Goal: Task Accomplishment & Management: Use online tool/utility

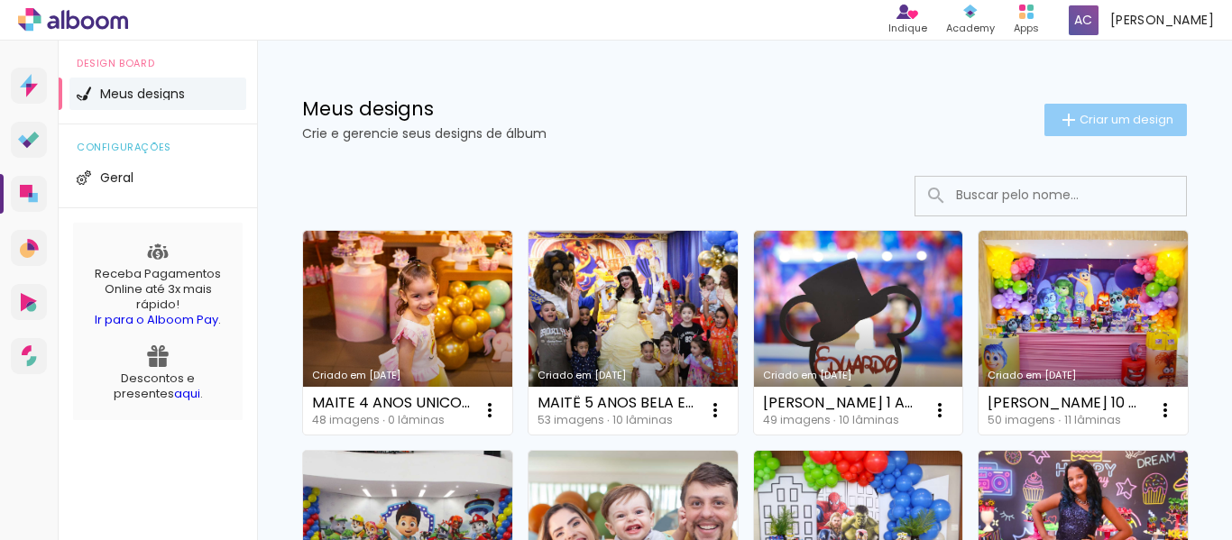
click at [1121, 122] on span "Criar um design" at bounding box center [1126, 120] width 94 height 12
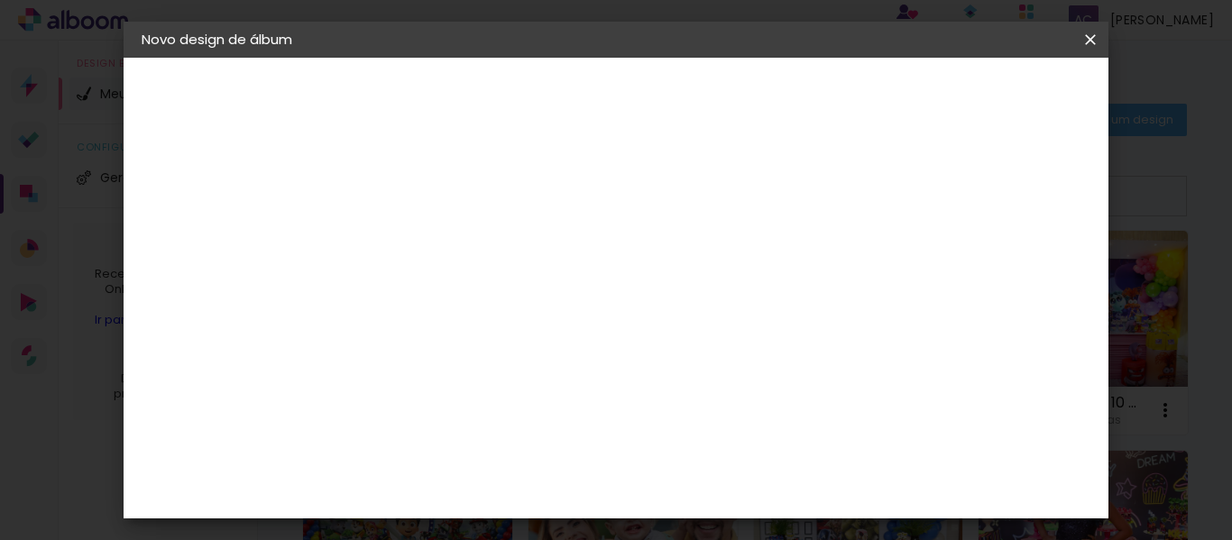
click at [436, 244] on input at bounding box center [436, 242] width 0 height 28
drag, startPoint x: 816, startPoint y: 249, endPoint x: 411, endPoint y: 250, distance: 404.8
click at [417, 211] on div "Informações Dê um título ao seu álbum. Avançar" at bounding box center [436, 134] width 157 height 153
type input "MAITÊ 5 ANOS [PERSON_NAME] E FERA"
type paper-input "MAITÊ 5 ANOS [PERSON_NAME] E FERA"
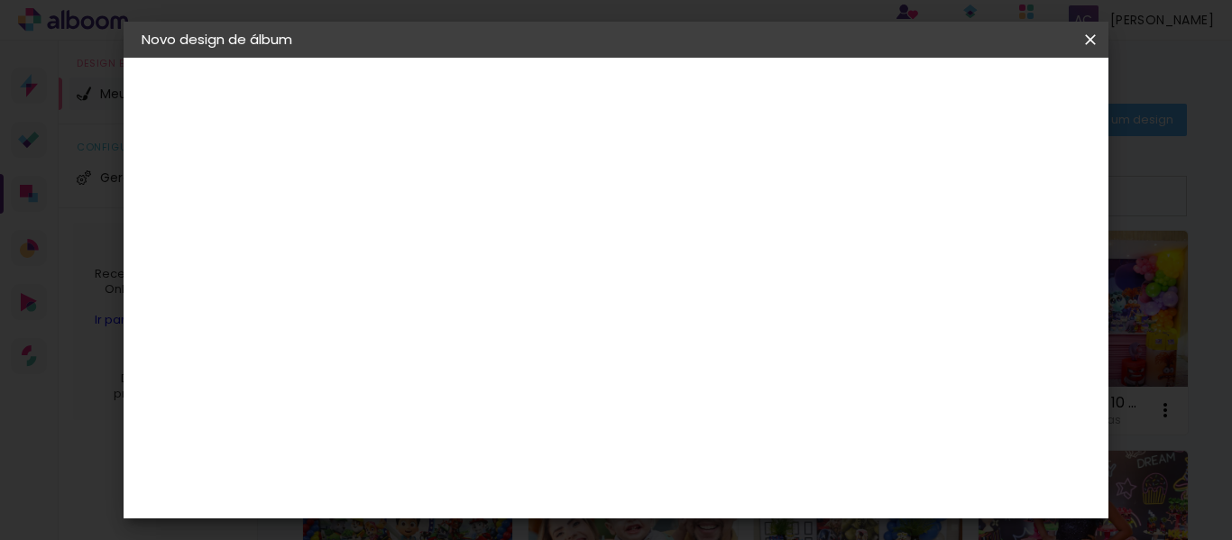
click at [0, 0] on slot "Avançar" at bounding box center [0, 0] width 0 height 0
click at [464, 348] on input at bounding box center [482, 343] width 182 height 23
type input "GO"
type paper-input "GO"
click at [468, 401] on div "Go image" at bounding box center [446, 411] width 44 height 29
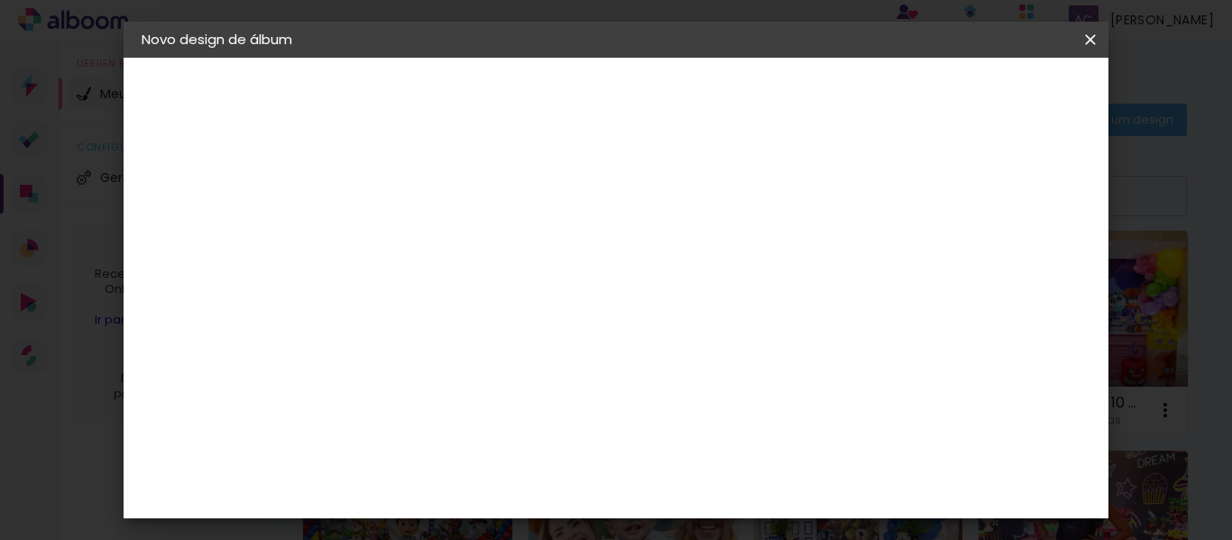
click at [725, 94] on paper-button "Avançar" at bounding box center [681, 95] width 88 height 31
click at [0, 0] on slot "MAITÊ 5 ANOS [PERSON_NAME] E FERA" at bounding box center [0, 0] width 0 height 0
click at [436, 242] on input "MAITÊ 5 ANOS [PERSON_NAME] E FERA" at bounding box center [436, 242] width 0 height 28
drag, startPoint x: 618, startPoint y: 240, endPoint x: 986, endPoint y: 204, distance: 370.5
click at [515, 204] on div "Informações Dê um título ao seu álbum. Avançar" at bounding box center [436, 134] width 157 height 153
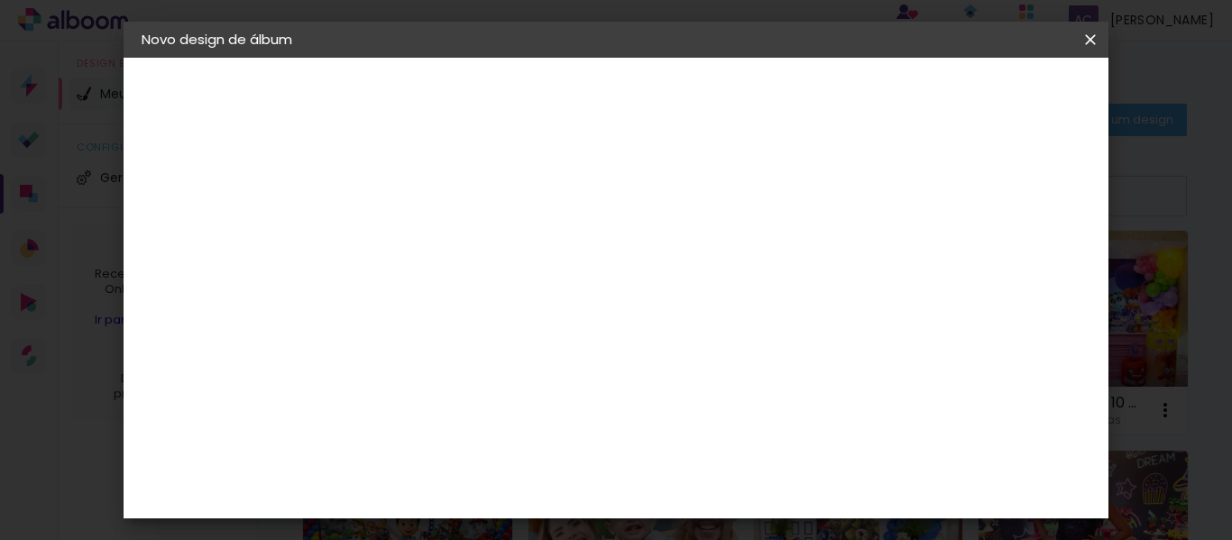
type input "MAITÊ 1 ANO CIRCO ROSA"
type paper-input "MAITÊ 1 ANO CIRCO ROSA"
click at [0, 0] on slot "Avançar" at bounding box center [0, 0] width 0 height 0
click at [468, 407] on div "Go image" at bounding box center [446, 411] width 44 height 29
click at [0, 0] on slot "Avançar" at bounding box center [0, 0] width 0 height 0
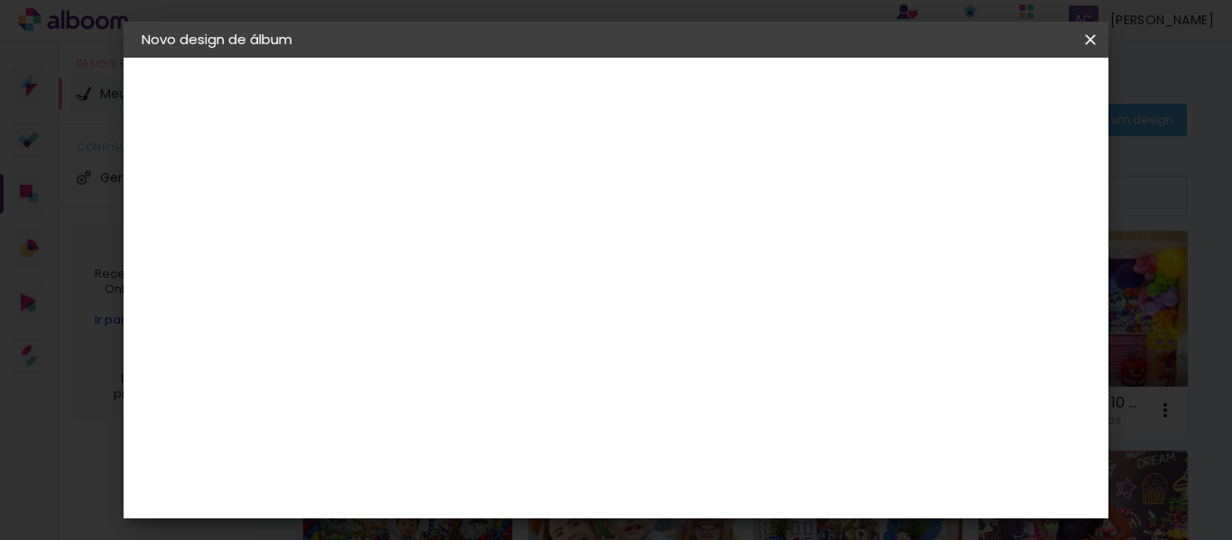
click at [535, 314] on paper-input-container "Linha" at bounding box center [482, 315] width 105 height 46
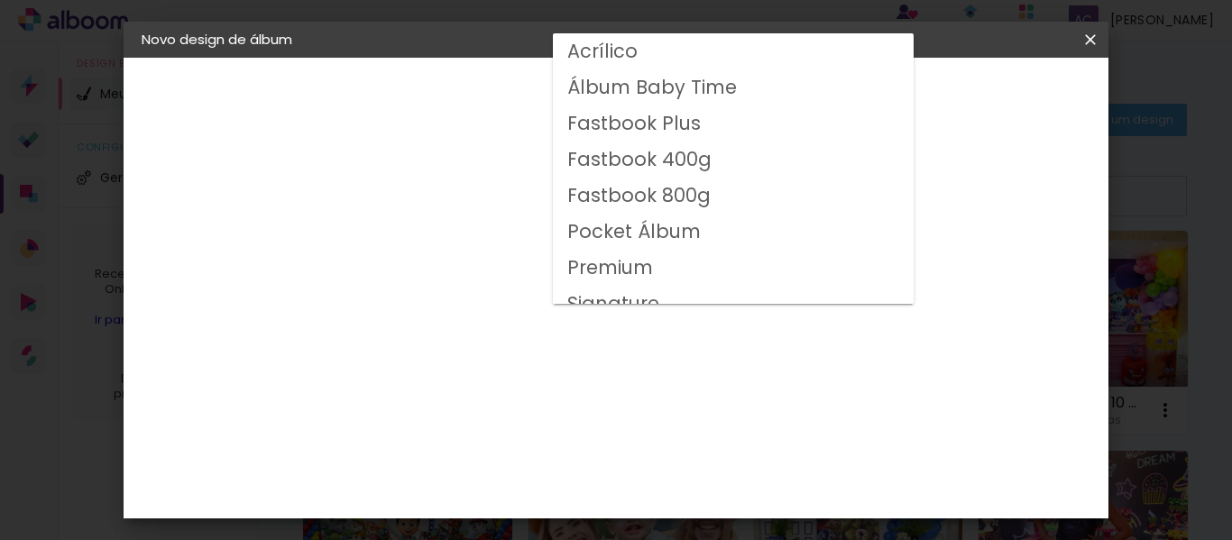
click at [0, 0] on slot "Fastbook 400g" at bounding box center [0, 0] width 0 height 0
type input "Fastbook 400g"
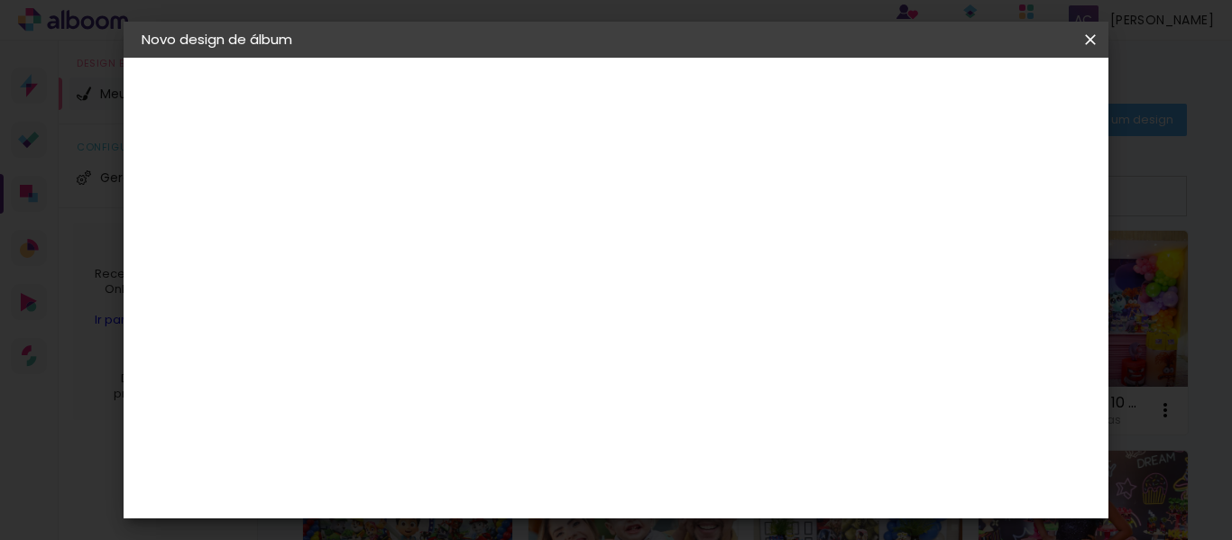
scroll to position [90, 0]
click at [558, 471] on span "30 × 20" at bounding box center [516, 500] width 84 height 59
click at [0, 0] on slot "Avançar" at bounding box center [0, 0] width 0 height 0
click at [784, 92] on span "Iniciar design" at bounding box center [760, 101] width 49 height 25
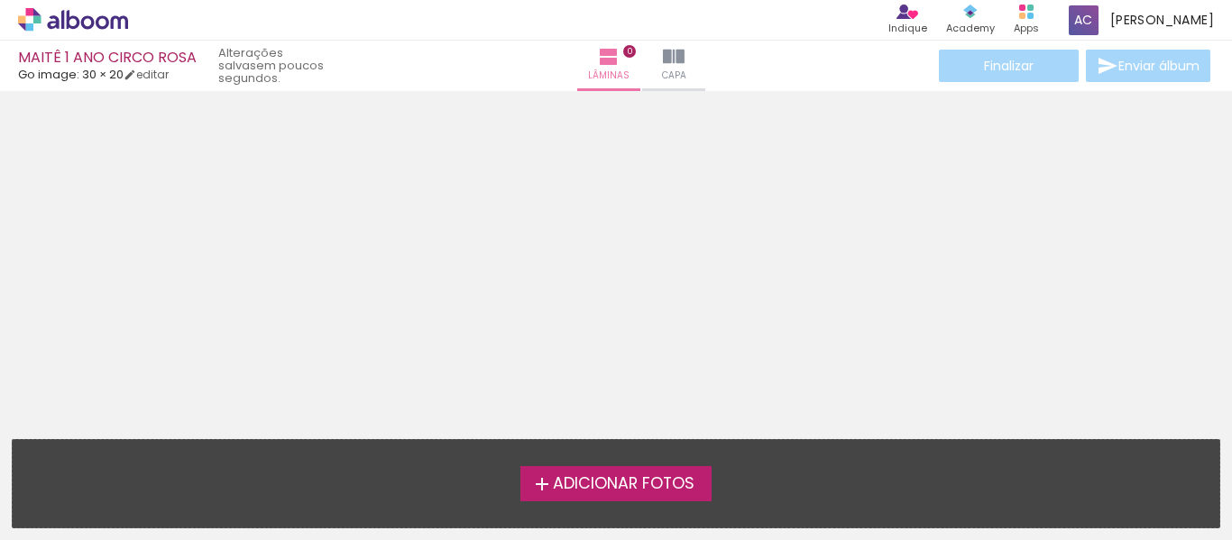
click at [80, 17] on icon at bounding box center [73, 19] width 110 height 23
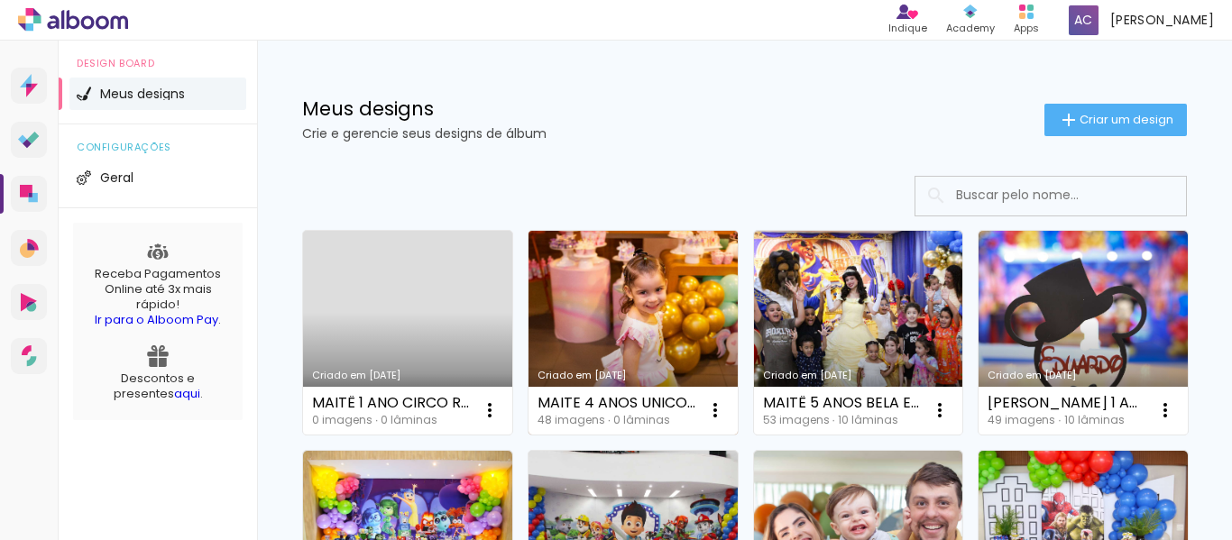
click at [645, 291] on link "Criado em [DATE]" at bounding box center [632, 333] width 209 height 204
